Goal: Obtain resource: Download file/media

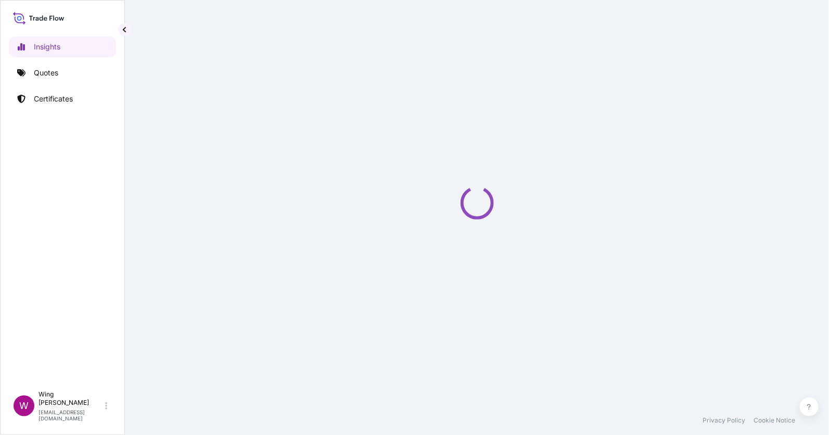
select select "2025"
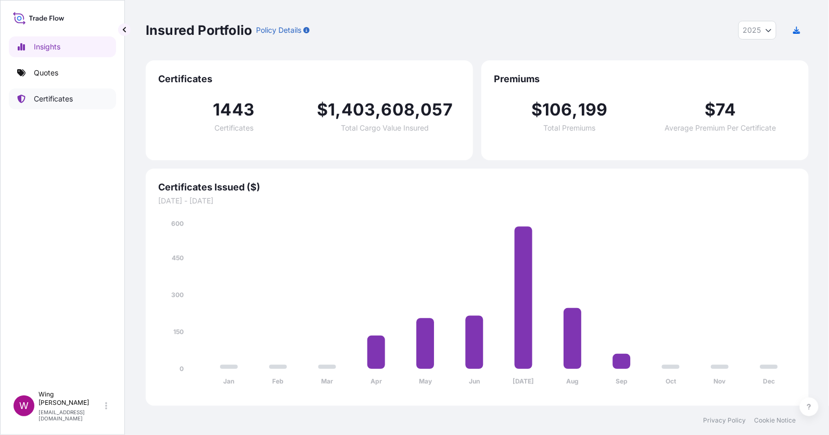
click at [51, 95] on p "Certificates" at bounding box center [53, 99] width 39 height 10
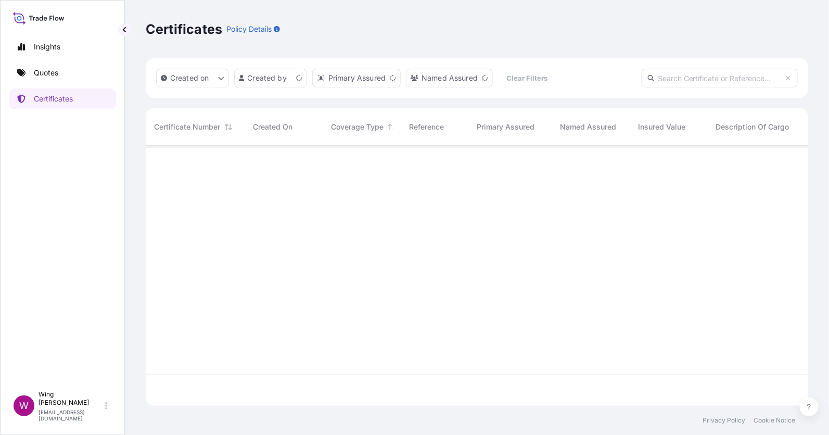
scroll to position [254, 651]
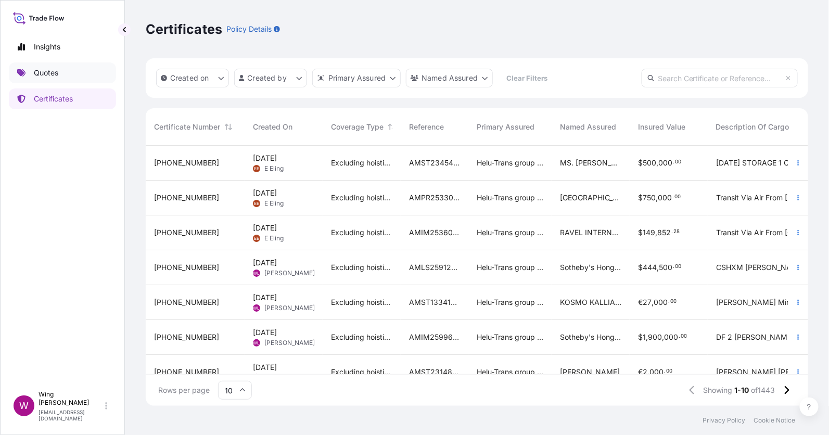
click at [49, 70] on p "Quotes" at bounding box center [46, 73] width 24 height 10
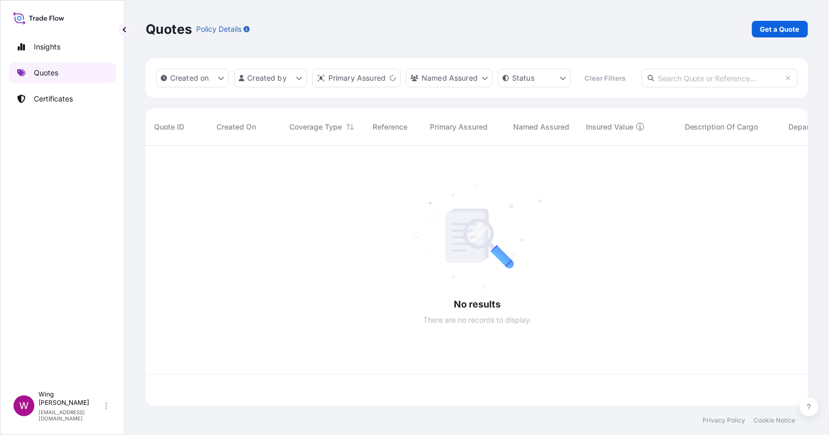
scroll to position [254, 651]
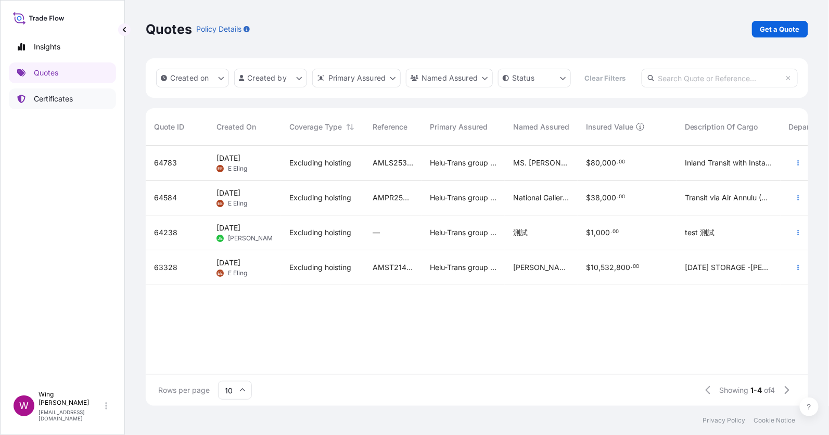
click at [43, 100] on p "Certificates" at bounding box center [53, 99] width 39 height 10
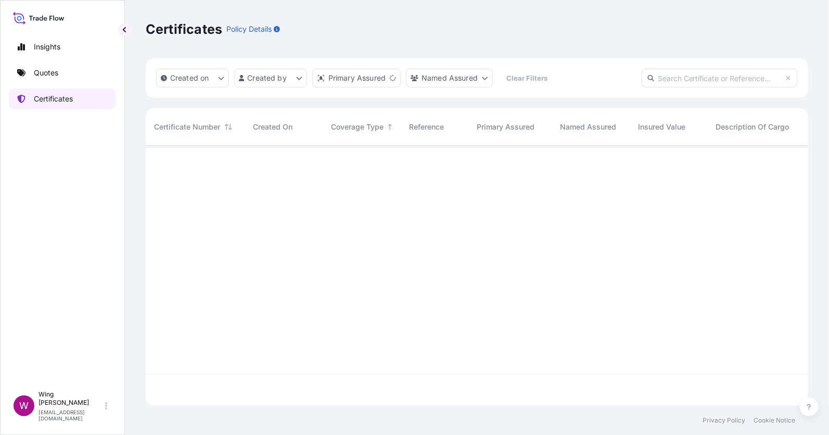
scroll to position [254, 651]
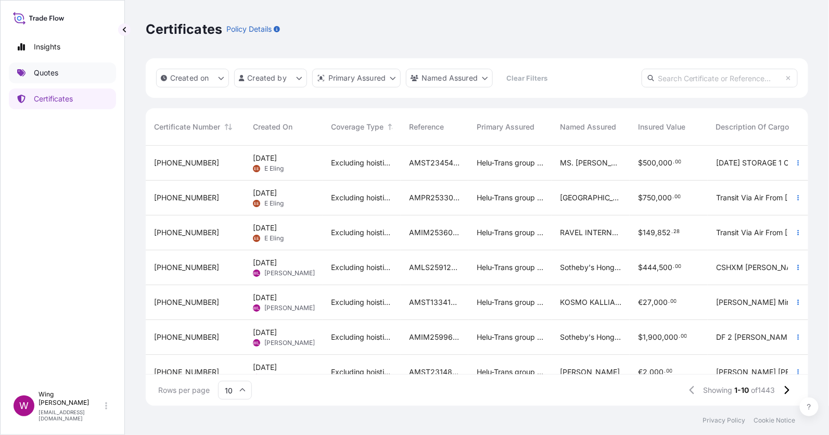
click at [57, 70] on p "Quotes" at bounding box center [46, 73] width 24 height 10
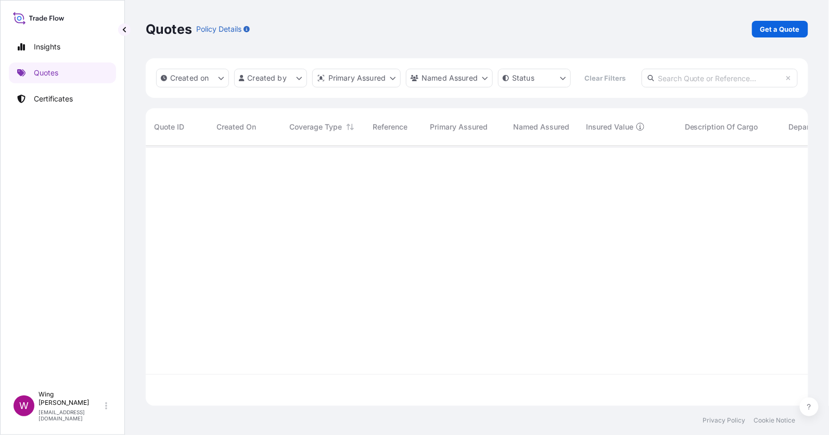
scroll to position [254, 651]
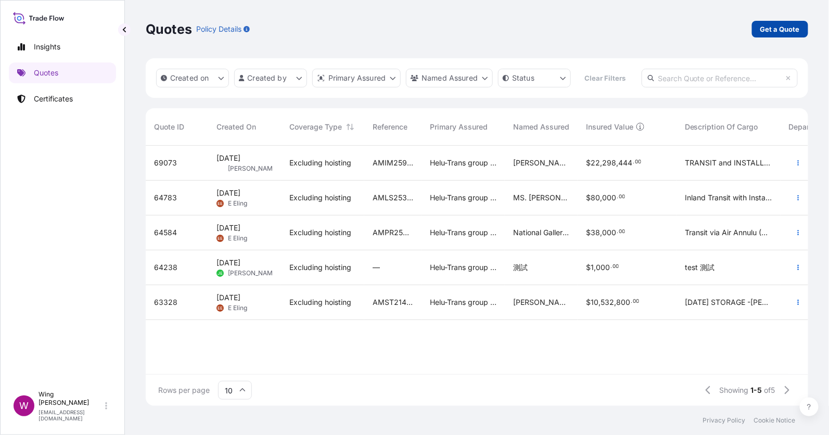
click at [783, 28] on p "Get a Quote" at bounding box center [780, 29] width 40 height 10
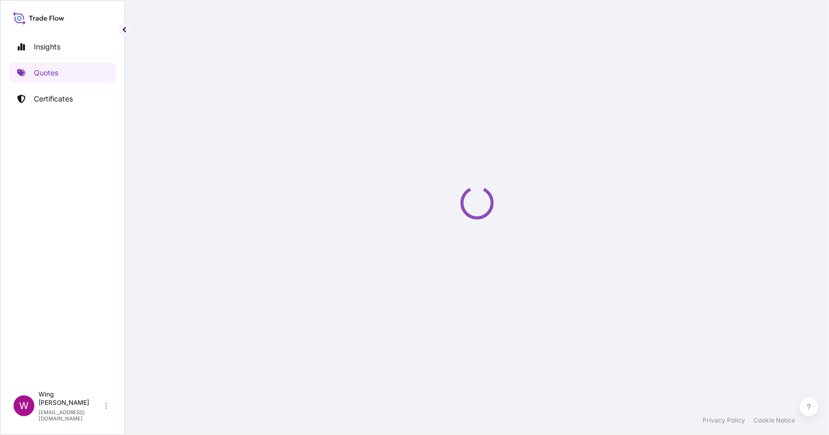
scroll to position [17, 0]
select select "AIR"
select select "27"
select select "Transit"
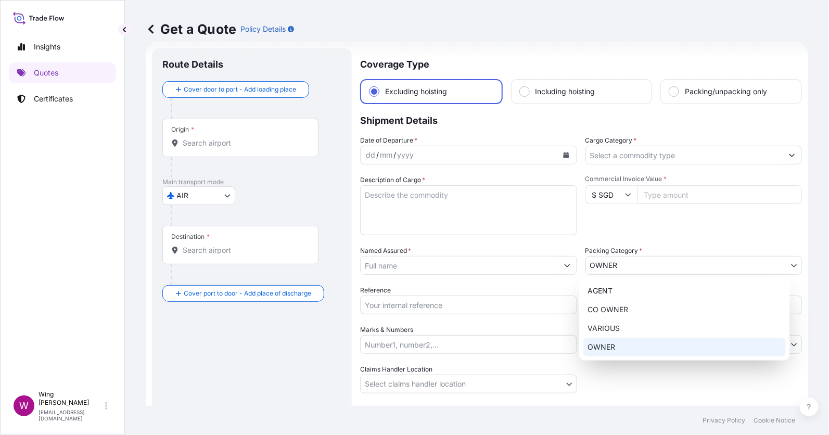
click at [651, 262] on body "Insights Quotes Certificates W Wing Lee winglee@helutrans.com Get a Quote Polic…" at bounding box center [414, 217] width 829 height 435
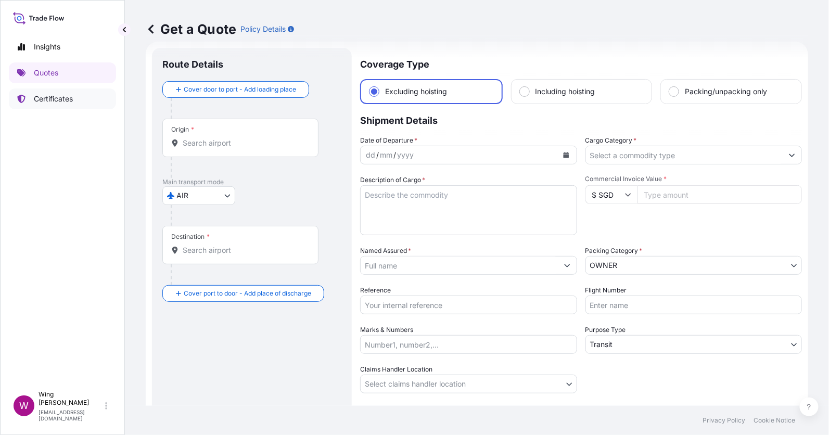
click at [70, 99] on p "Certificates" at bounding box center [53, 99] width 39 height 10
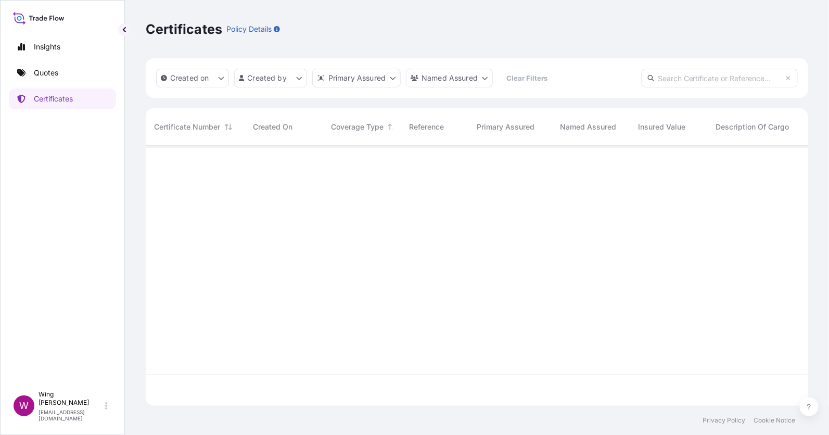
scroll to position [254, 651]
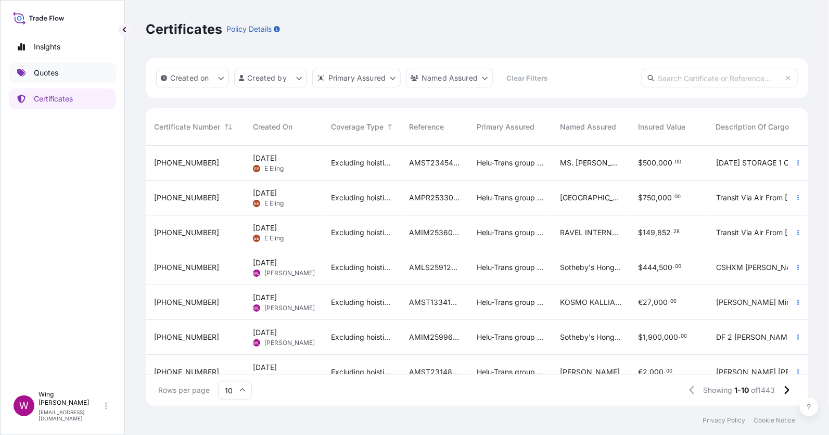
click at [65, 75] on link "Quotes" at bounding box center [62, 72] width 107 height 21
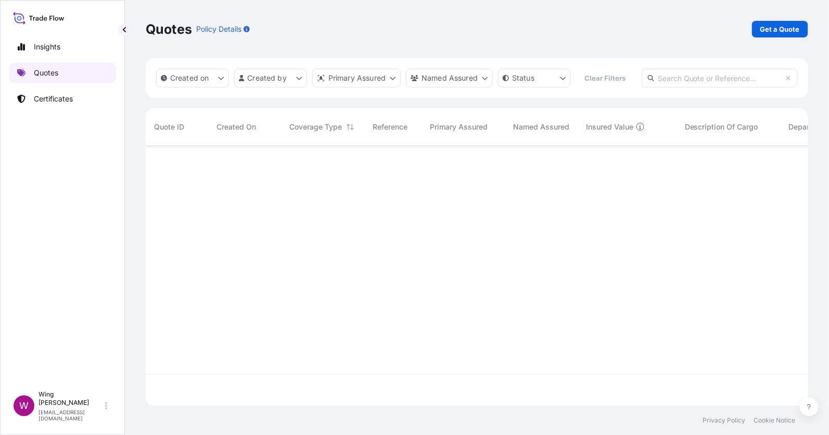
scroll to position [254, 651]
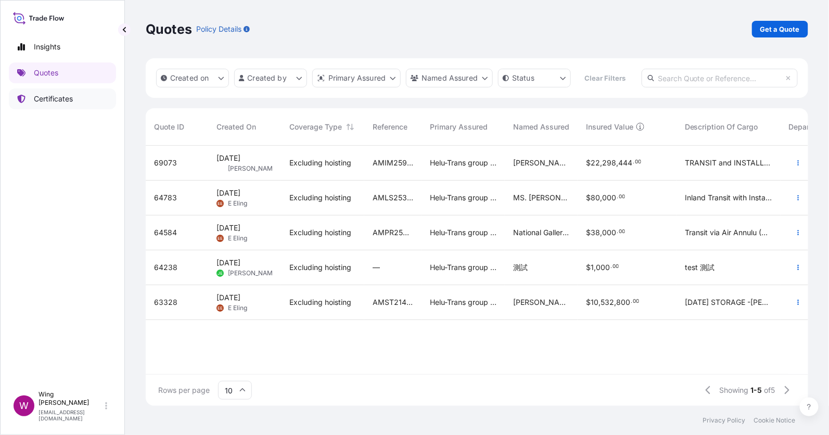
click at [64, 97] on p "Certificates" at bounding box center [53, 99] width 39 height 10
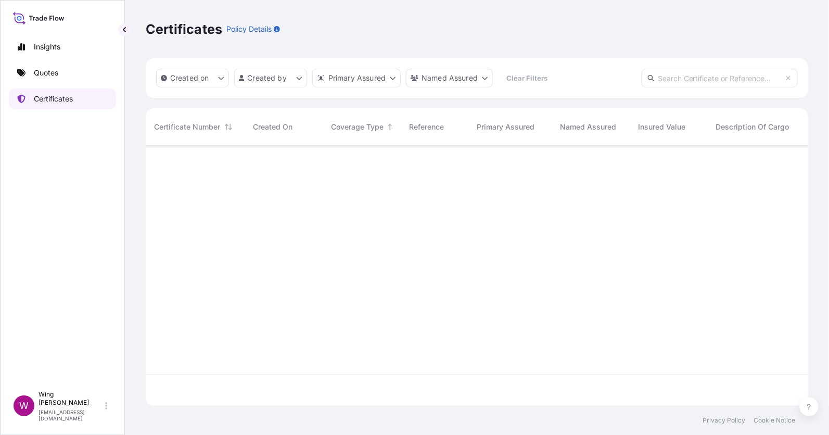
scroll to position [254, 651]
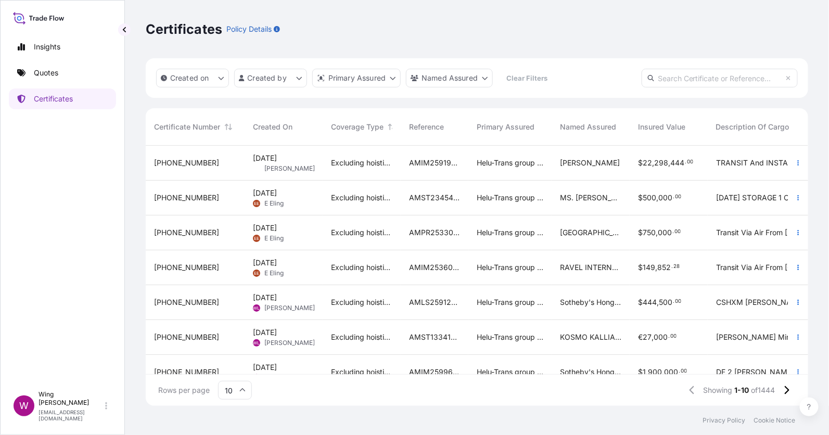
click at [253, 161] on span "10 Sep 2025" at bounding box center [265, 158] width 24 height 10
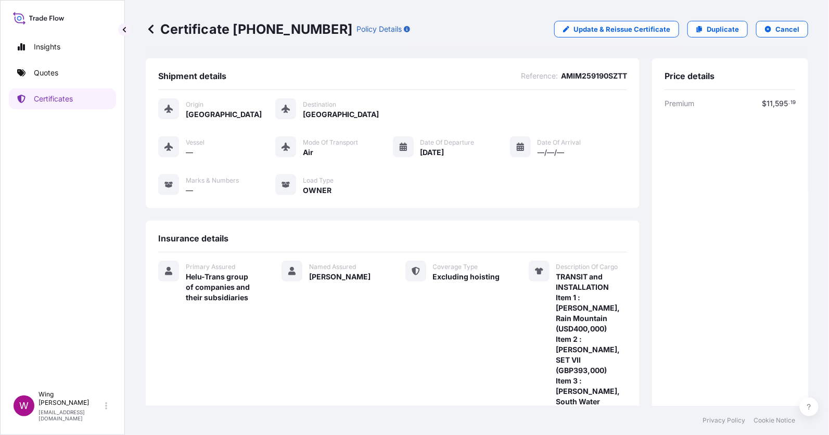
scroll to position [243, 0]
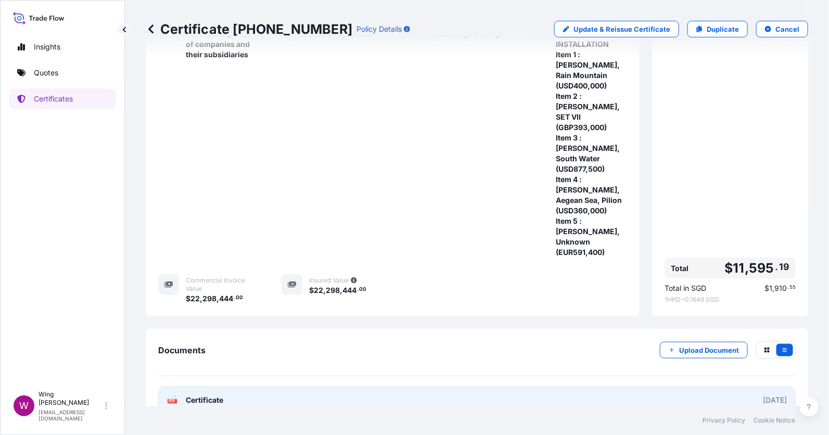
click at [170, 400] on text "PDF" at bounding box center [172, 402] width 7 height 4
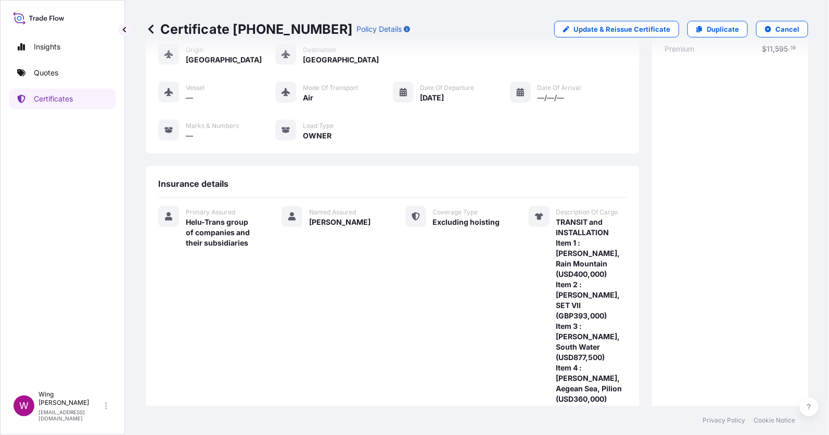
scroll to position [9, 0]
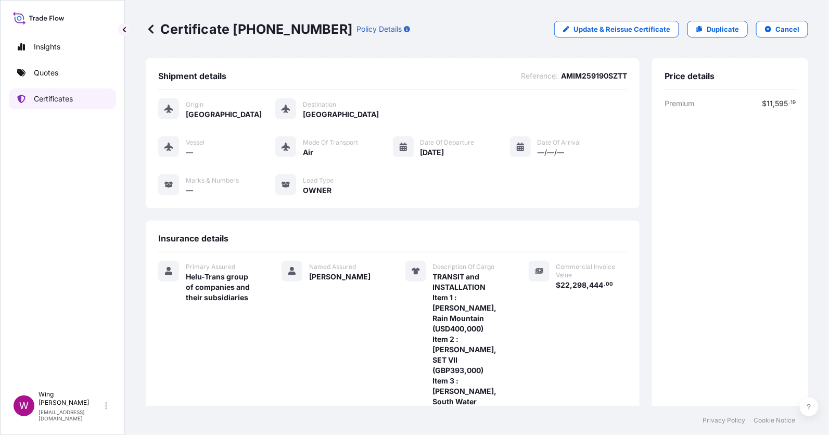
click at [49, 100] on p "Certificates" at bounding box center [53, 99] width 39 height 10
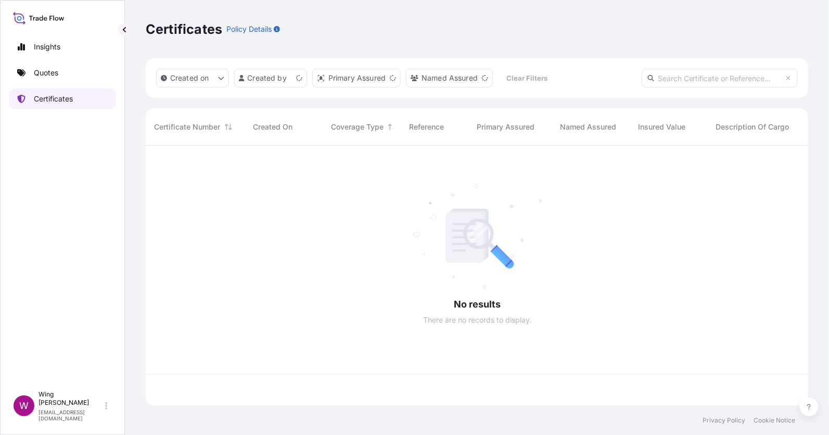
scroll to position [254, 651]
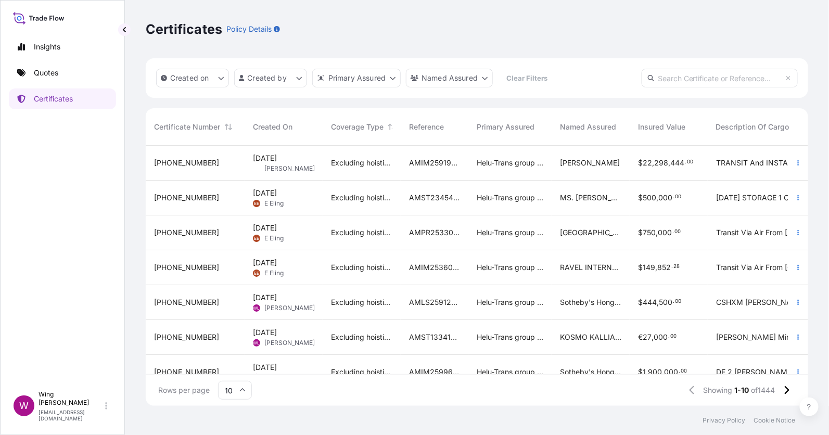
click at [389, 27] on div "Certificates Policy Details" at bounding box center [477, 29] width 662 height 17
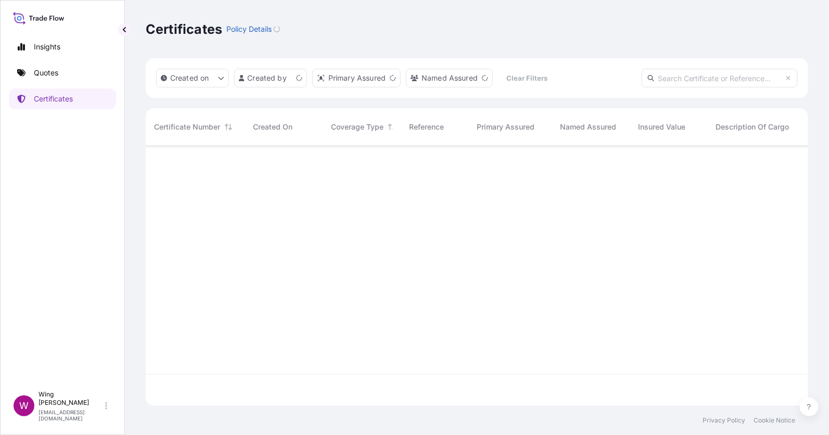
scroll to position [254, 651]
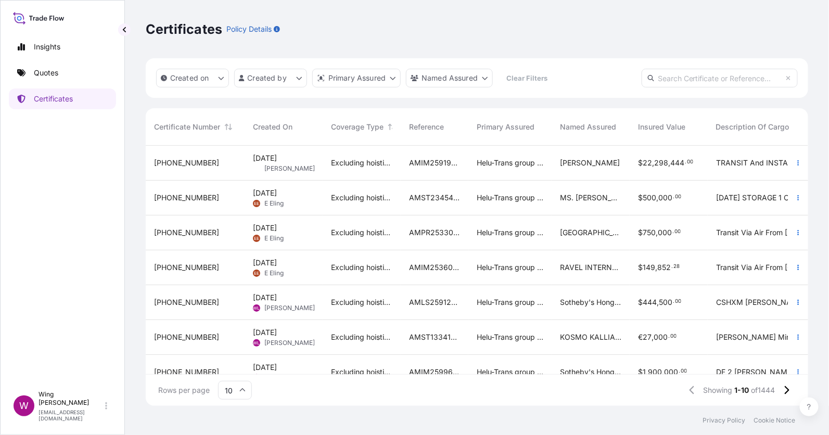
click at [219, 163] on div "[PHONE_NUMBER]" at bounding box center [195, 163] width 82 height 10
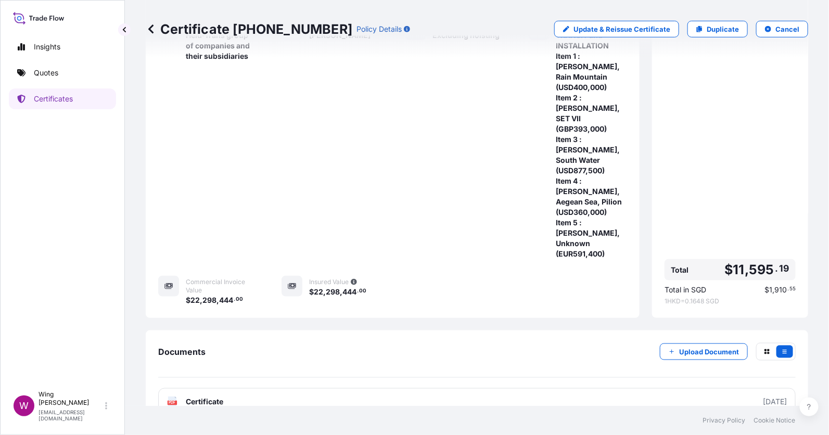
scroll to position [243, 0]
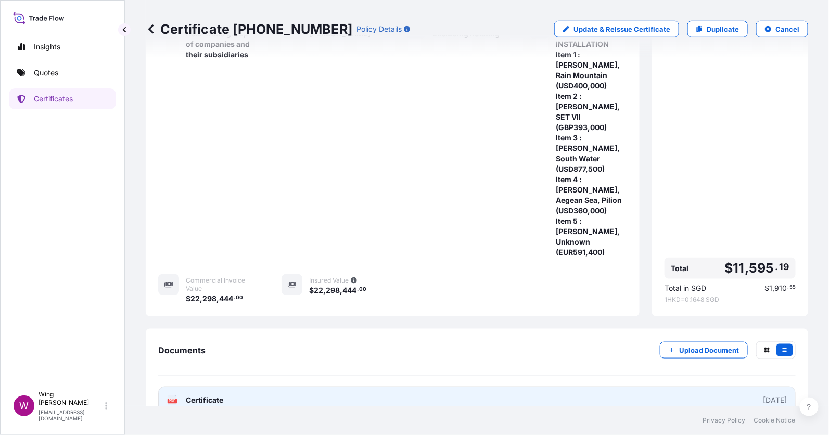
click at [176, 395] on icon at bounding box center [172, 400] width 9 height 10
